Goal: Communication & Community: Connect with others

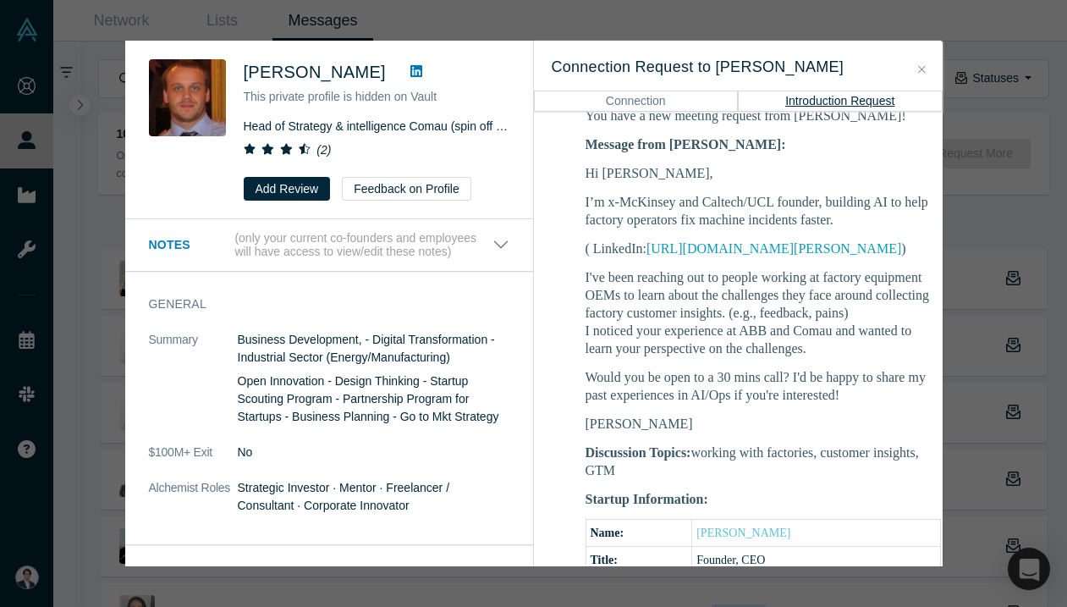
scroll to position [359, 0]
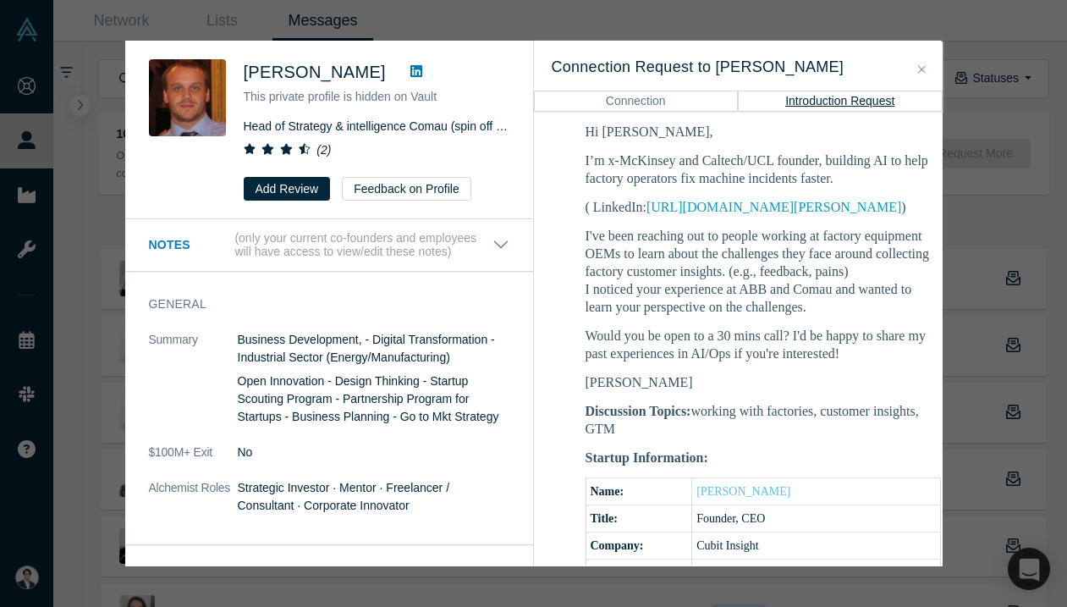
click at [959, 304] on div "[PERSON_NAME] This private profile is hidden on Vault Head of Strategy & intell…" at bounding box center [533, 303] width 1067 height 607
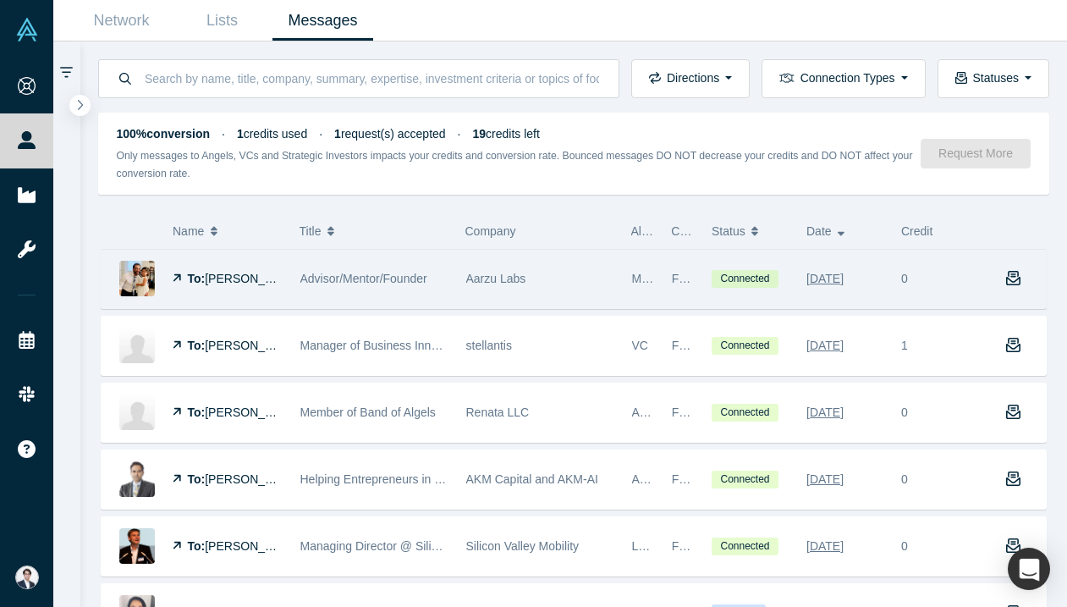
scroll to position [86, 0]
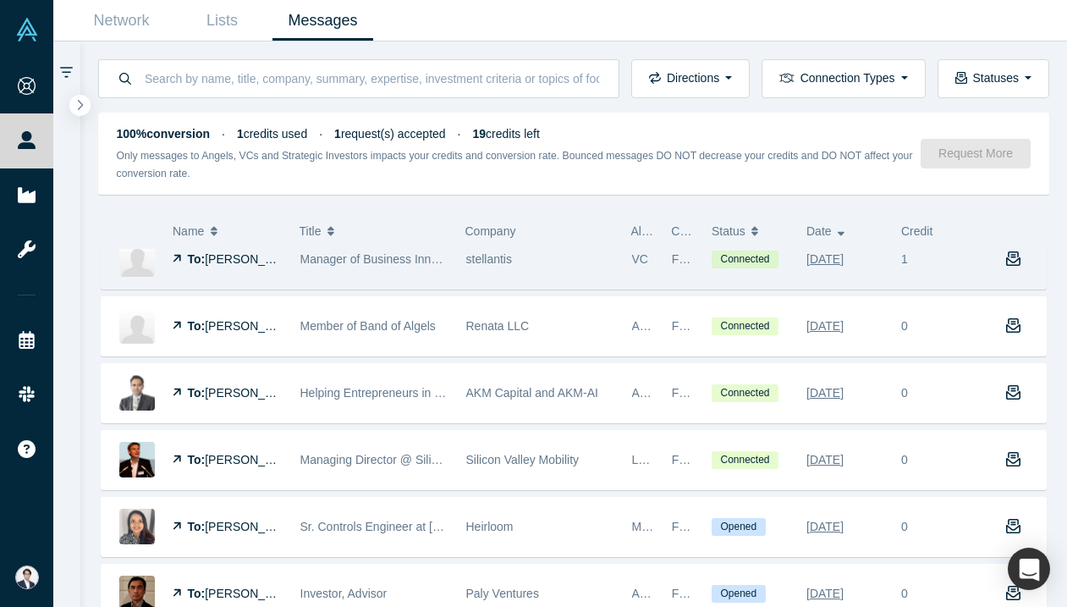
click at [633, 267] on div "VC" at bounding box center [643, 259] width 22 height 58
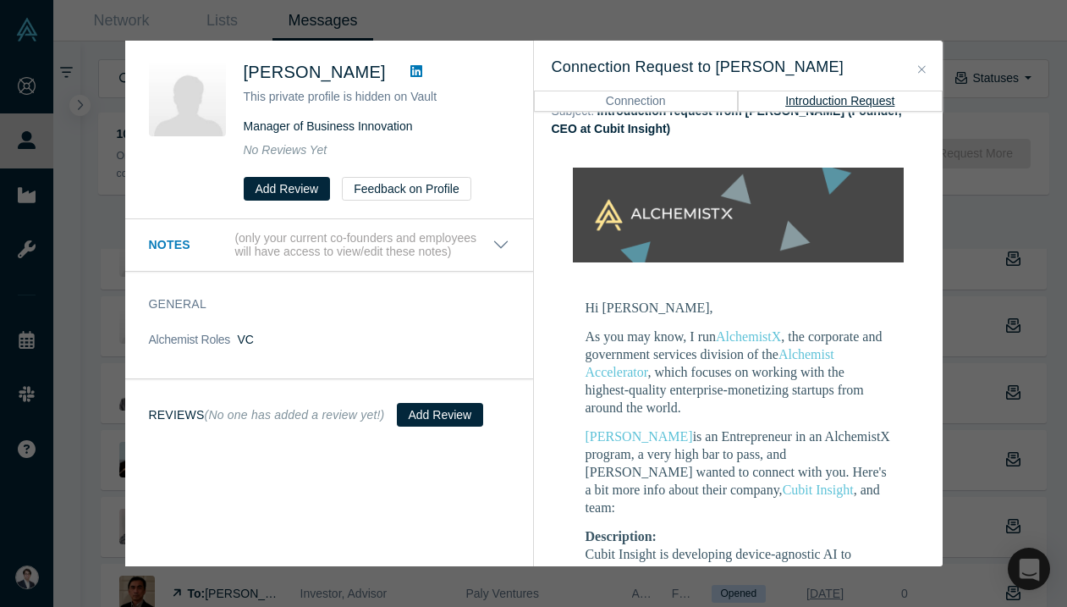
scroll to position [121, 0]
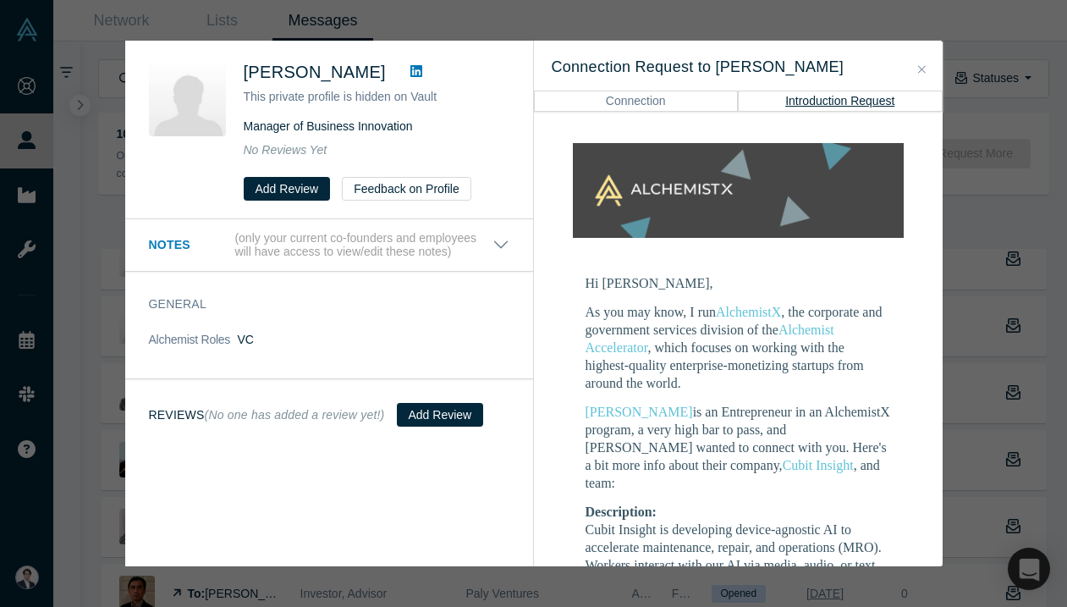
click at [410, 77] on icon at bounding box center [416, 71] width 12 height 14
click at [921, 63] on button "Close" at bounding box center [922, 69] width 18 height 19
